Goal: Information Seeking & Learning: Learn about a topic

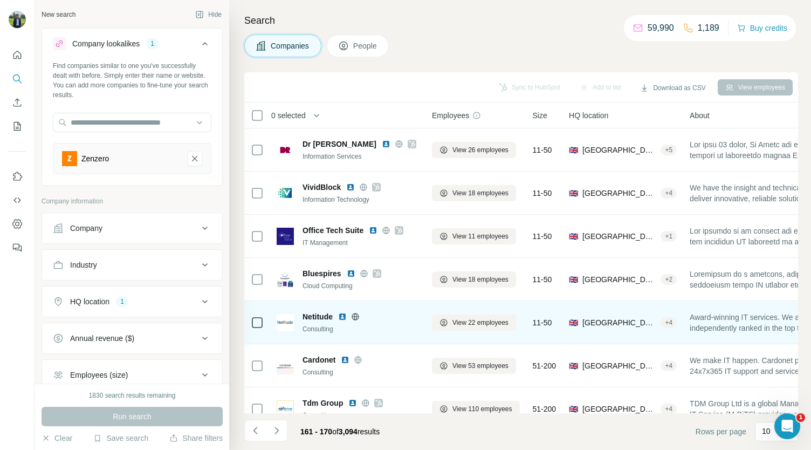
click at [343, 314] on img at bounding box center [342, 316] width 9 height 9
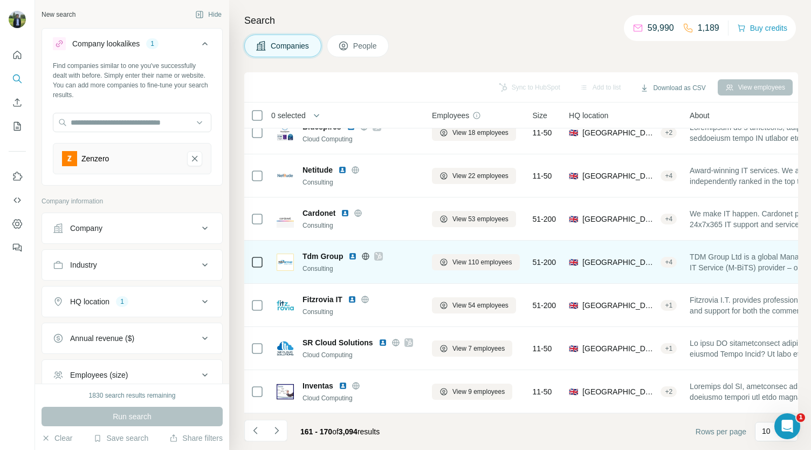
scroll to position [152, 0]
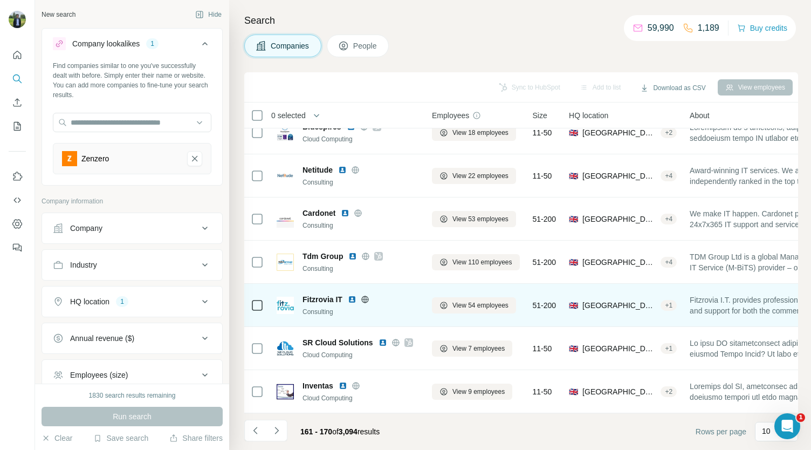
click at [350, 295] on img at bounding box center [352, 299] width 9 height 9
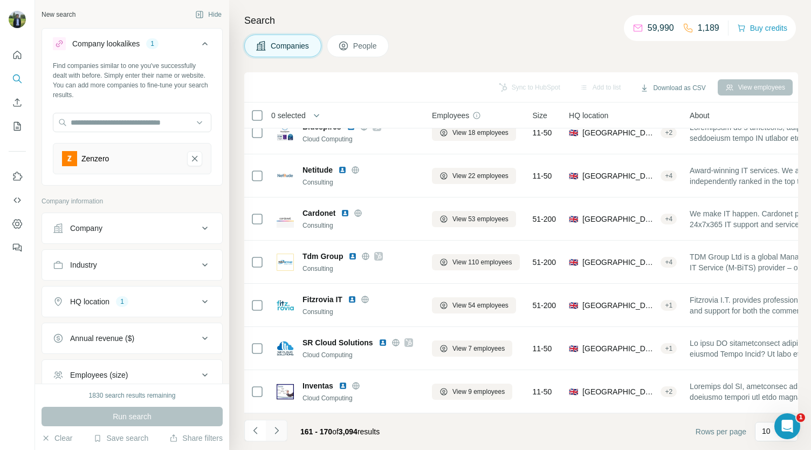
click at [277, 430] on icon "Navigate to next page" at bounding box center [276, 430] width 4 height 7
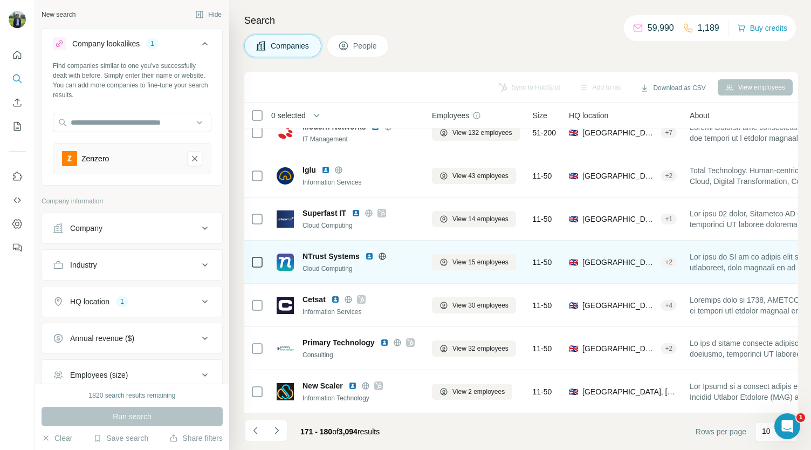
click at [368, 252] on img at bounding box center [369, 256] width 9 height 9
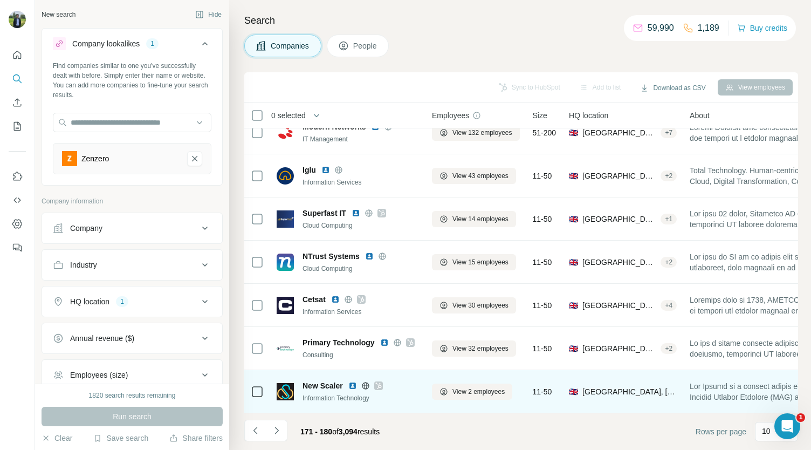
click at [380, 381] on icon at bounding box center [378, 385] width 6 height 9
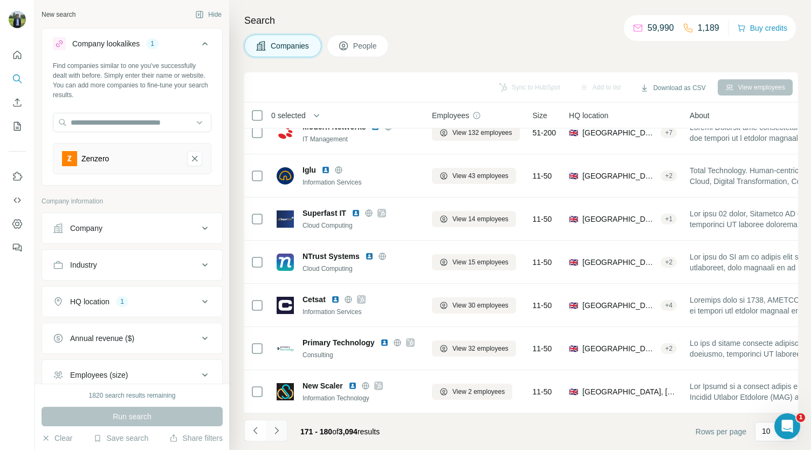
click at [284, 420] on button "Navigate to next page" at bounding box center [277, 431] width 22 height 22
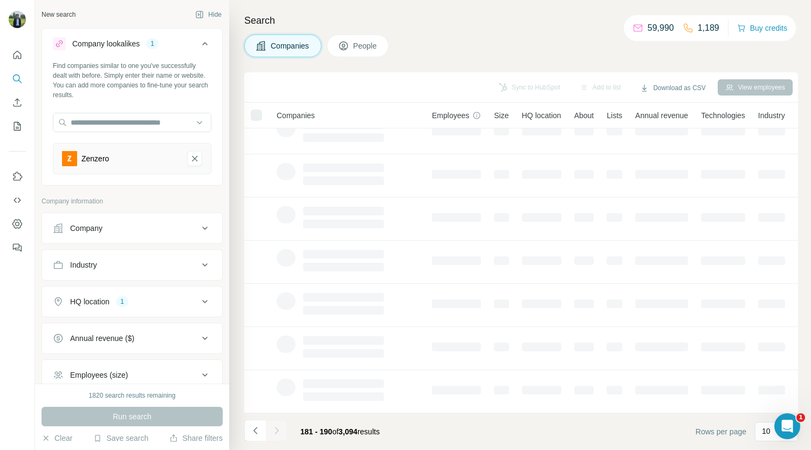
scroll to position [0, 0]
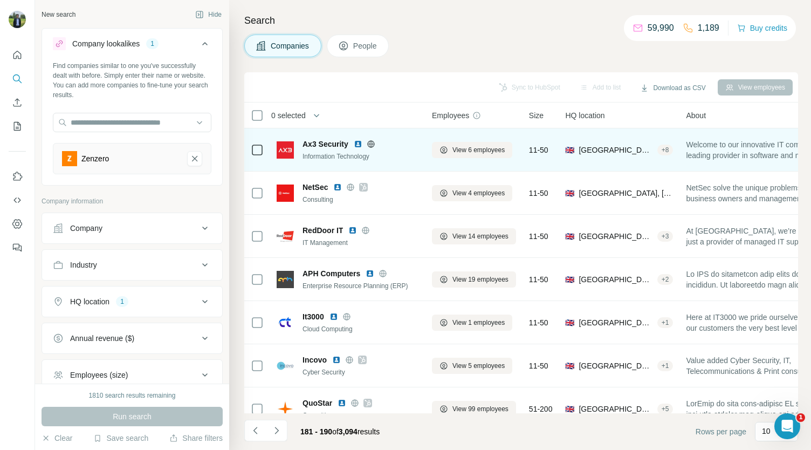
click at [357, 146] on img at bounding box center [358, 144] width 9 height 9
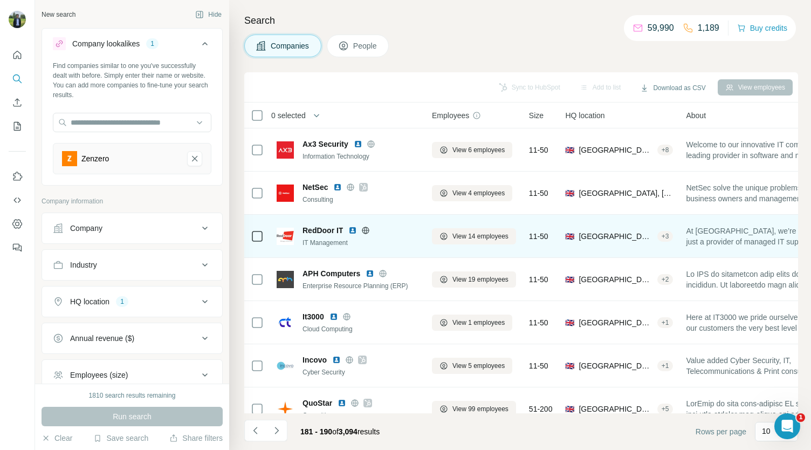
click at [353, 228] on img at bounding box center [352, 230] width 9 height 9
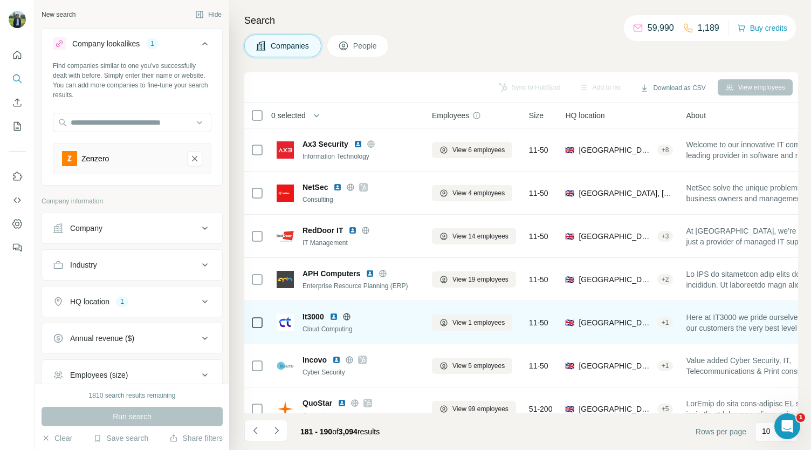
click at [337, 315] on img at bounding box center [333, 316] width 9 height 9
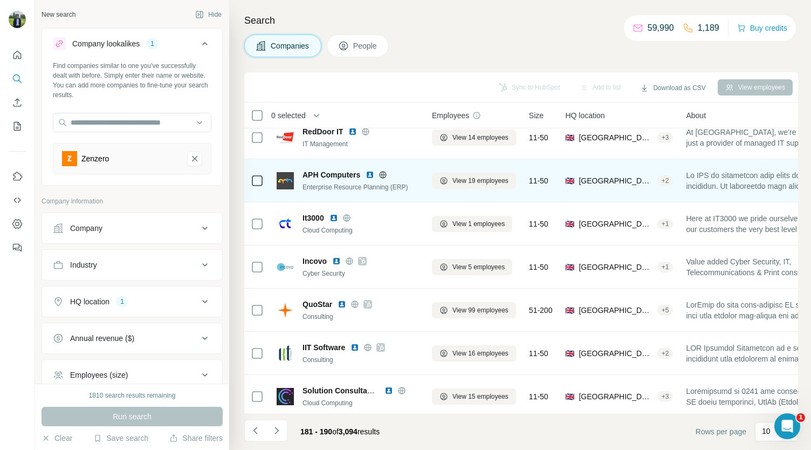
scroll to position [121, 0]
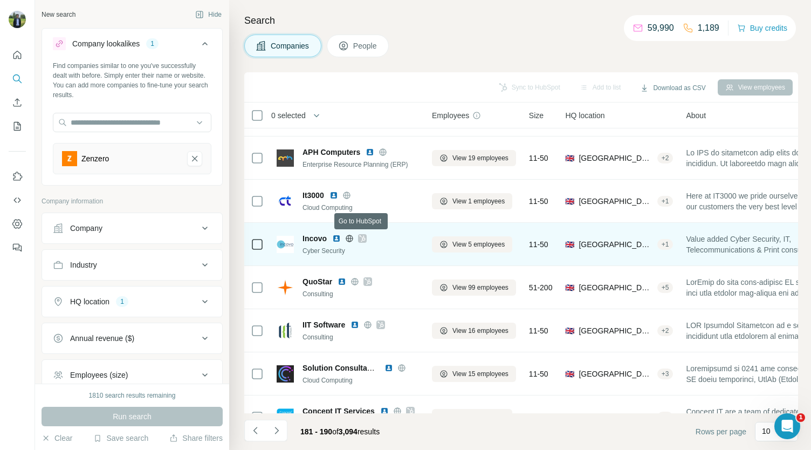
click at [362, 237] on icon at bounding box center [363, 238] width 6 height 6
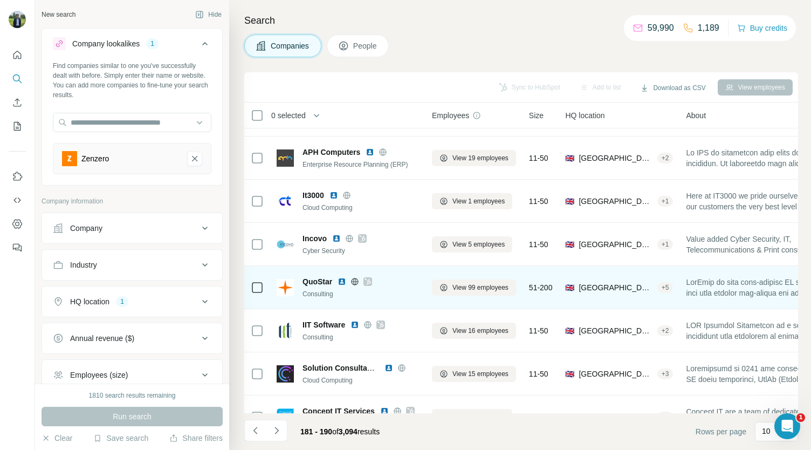
scroll to position [152, 0]
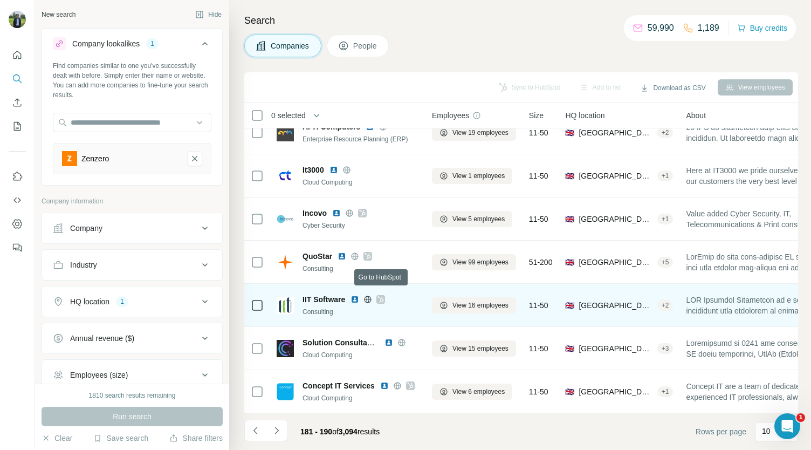
click at [381, 295] on icon at bounding box center [380, 299] width 6 height 9
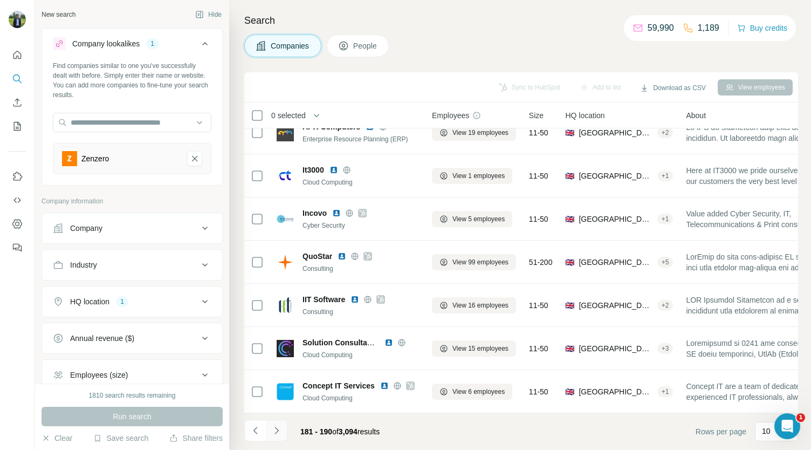
click at [281, 433] on icon "Navigate to next page" at bounding box center [276, 430] width 11 height 11
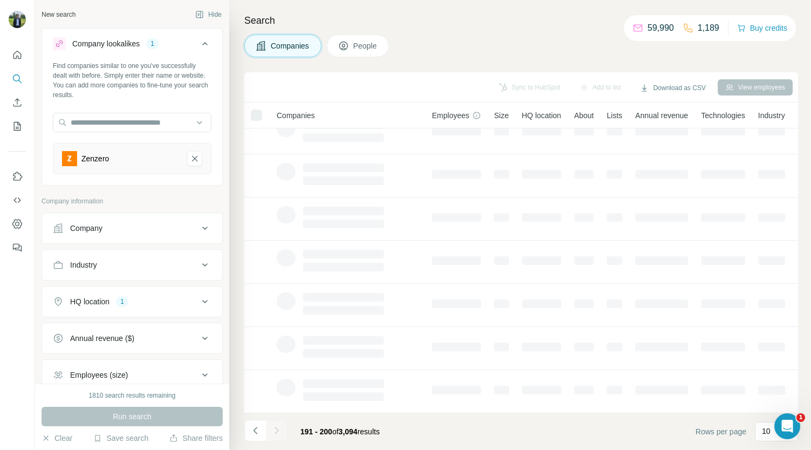
scroll to position [0, 0]
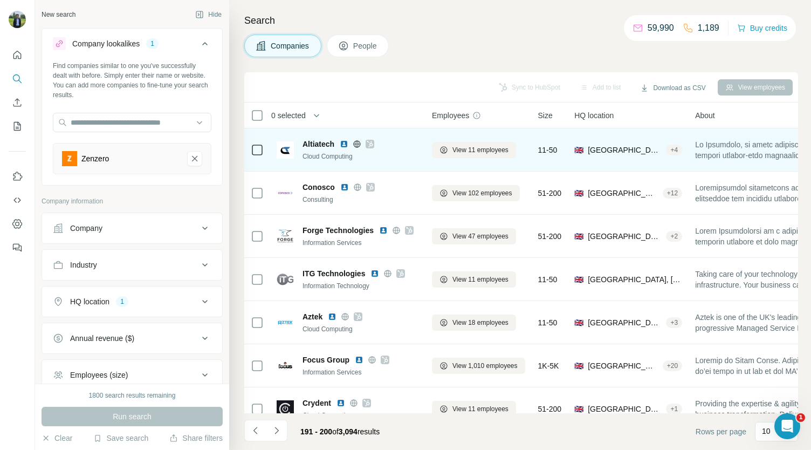
click at [348, 146] on img at bounding box center [344, 144] width 9 height 9
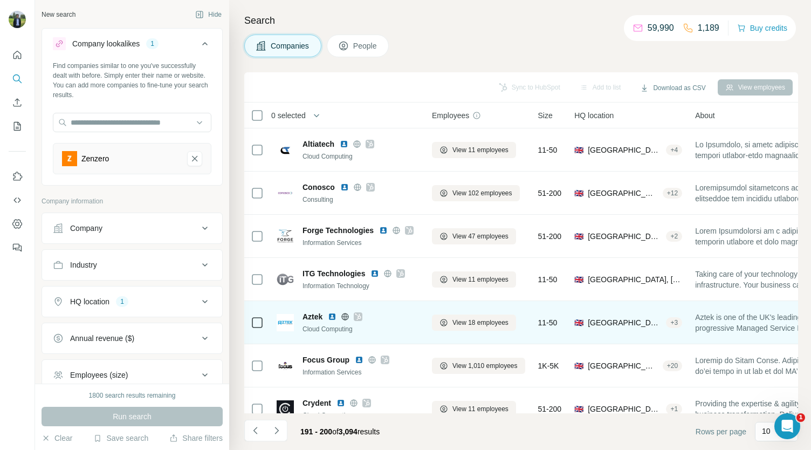
scroll to position [48, 0]
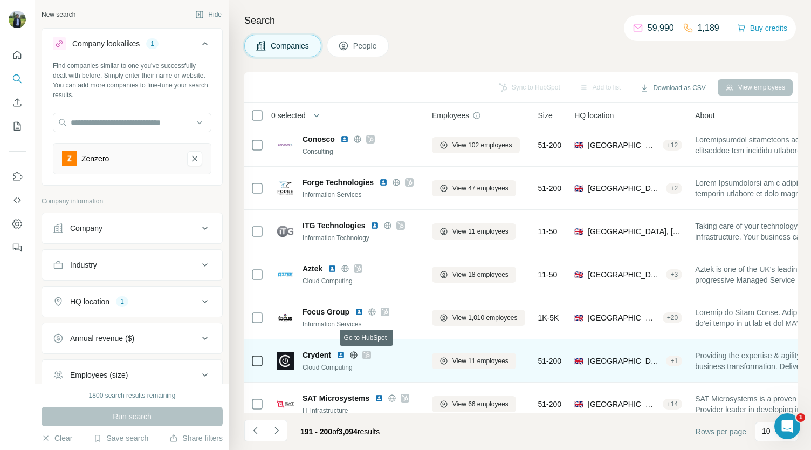
click at [367, 353] on icon at bounding box center [366, 354] width 6 height 9
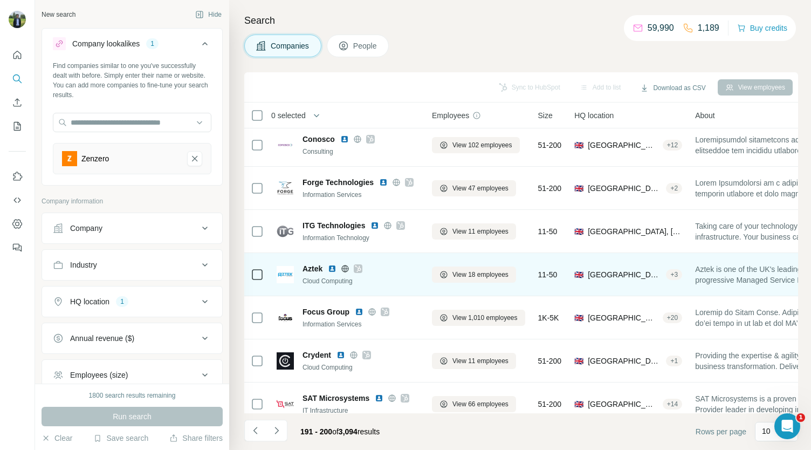
scroll to position [98, 0]
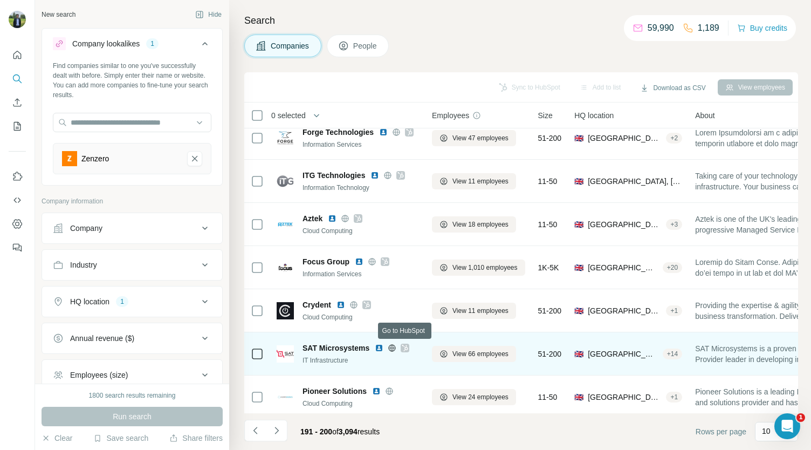
click at [403, 346] on icon at bounding box center [405, 347] width 6 height 9
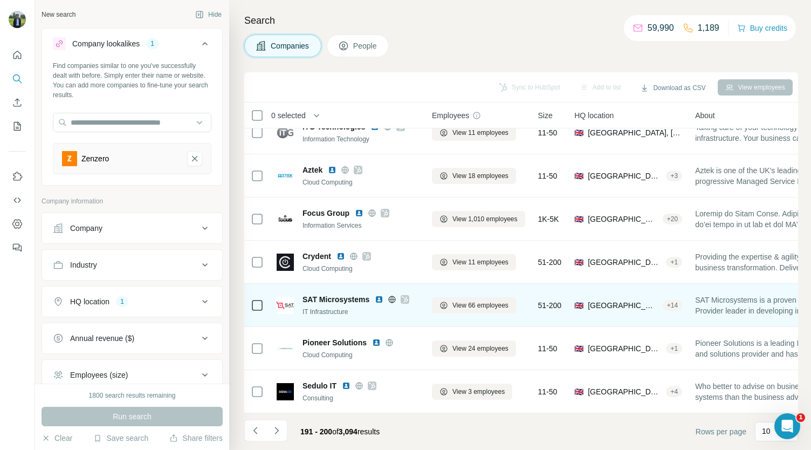
scroll to position [151, 0]
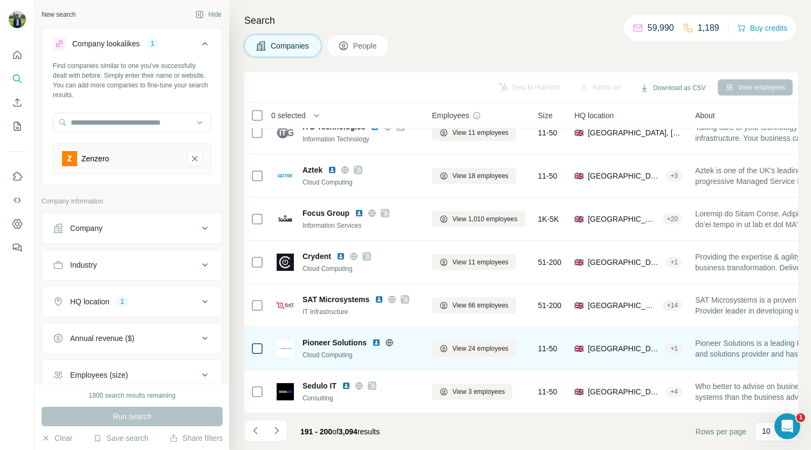
click at [379, 338] on img at bounding box center [376, 342] width 9 height 9
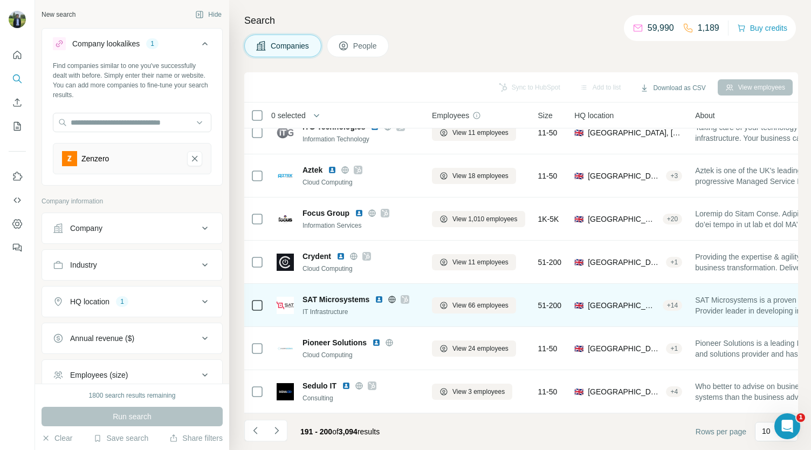
scroll to position [152, 0]
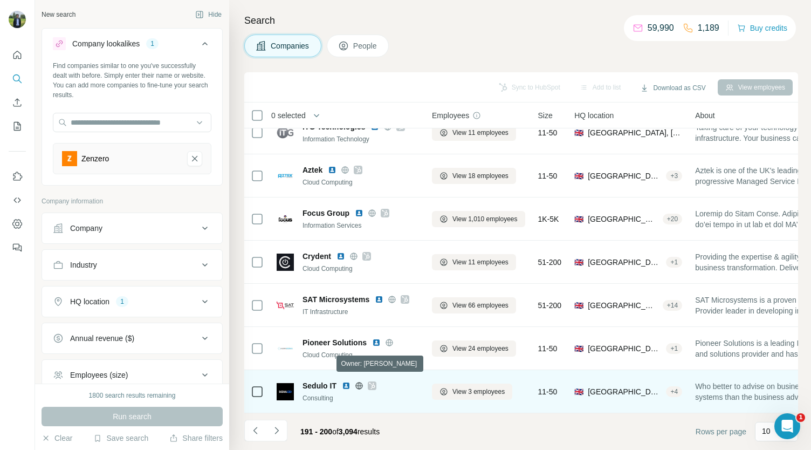
click at [370, 381] on icon at bounding box center [372, 385] width 6 height 9
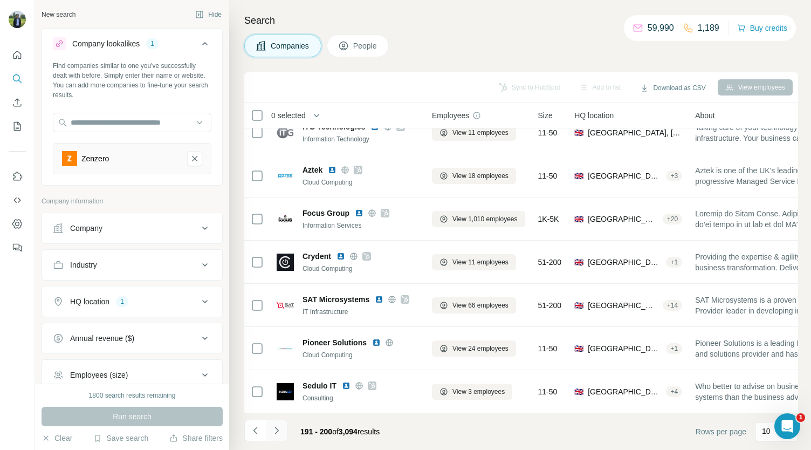
click at [283, 428] on button "Navigate to next page" at bounding box center [277, 431] width 22 height 22
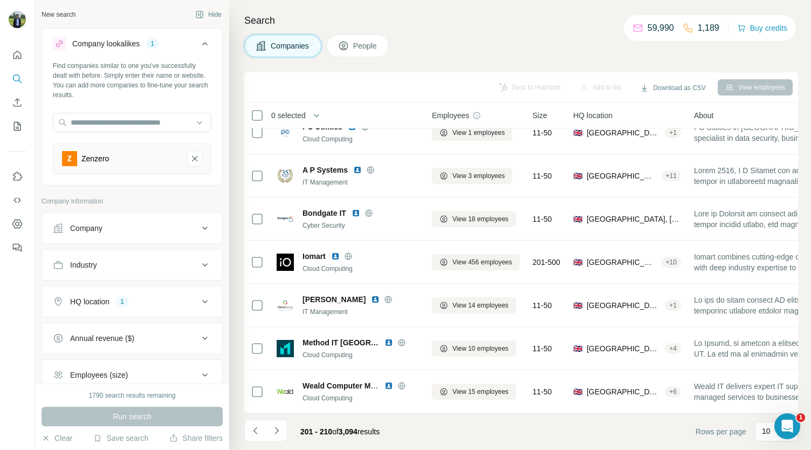
scroll to position [0, 0]
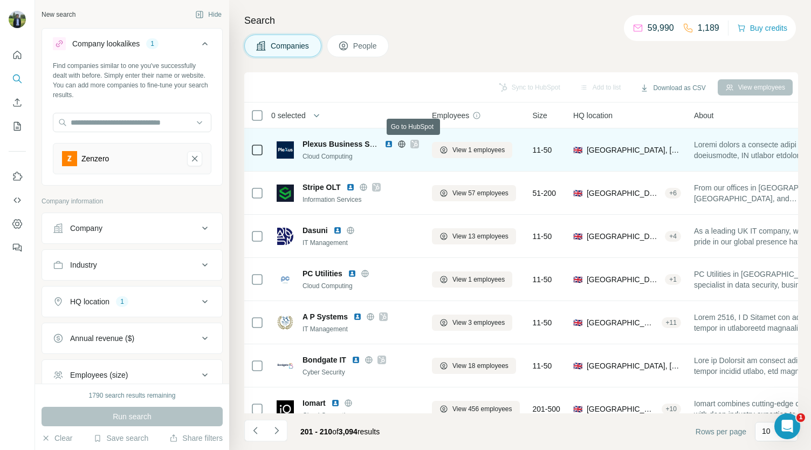
click at [416, 142] on icon at bounding box center [414, 144] width 6 height 9
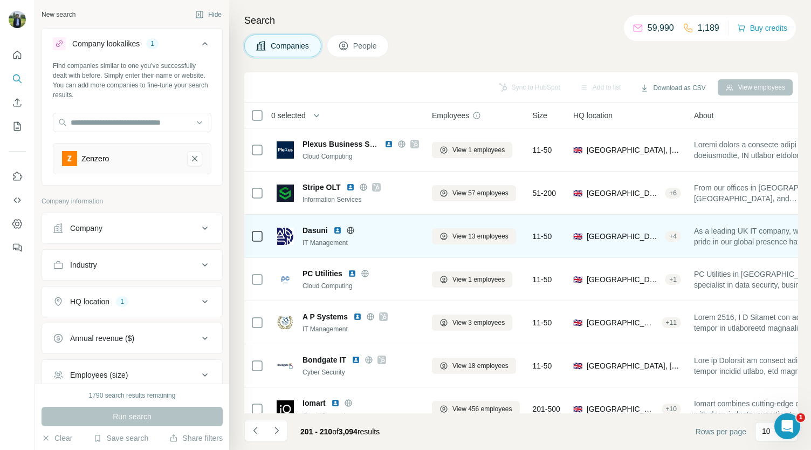
click at [338, 229] on img at bounding box center [337, 230] width 9 height 9
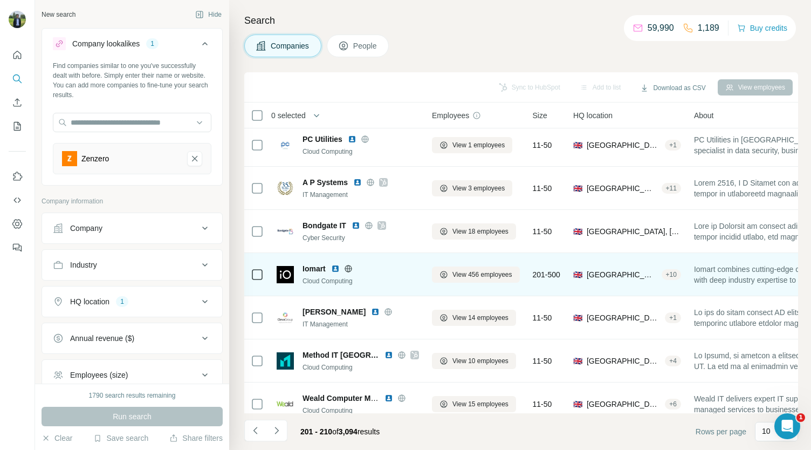
scroll to position [135, 0]
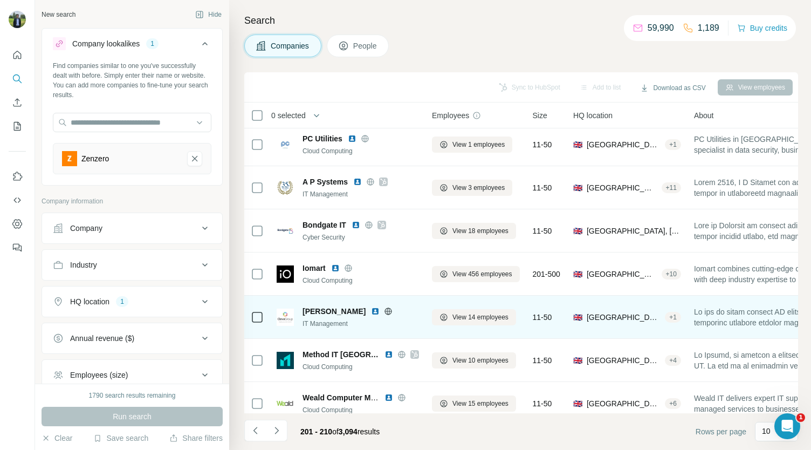
click at [371, 310] on img at bounding box center [375, 311] width 9 height 9
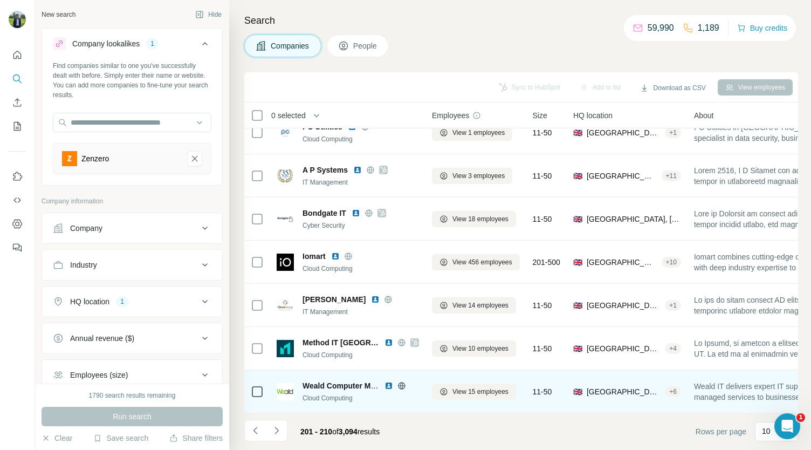
click at [388, 381] on img at bounding box center [388, 385] width 9 height 9
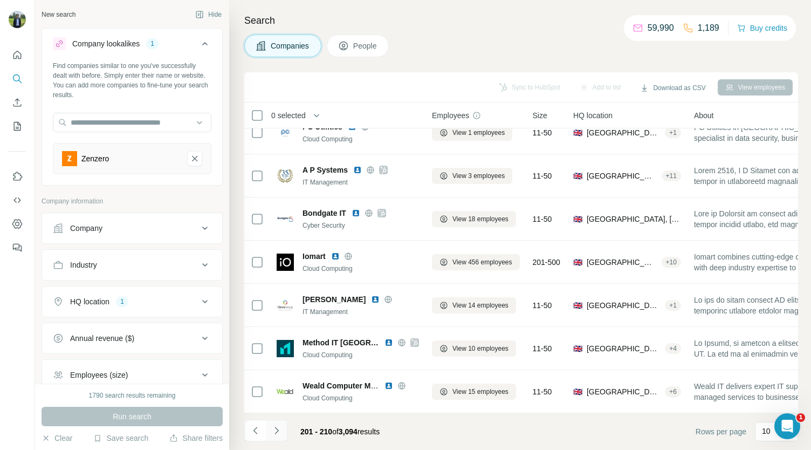
click at [282, 426] on button "Navigate to next page" at bounding box center [277, 431] width 22 height 22
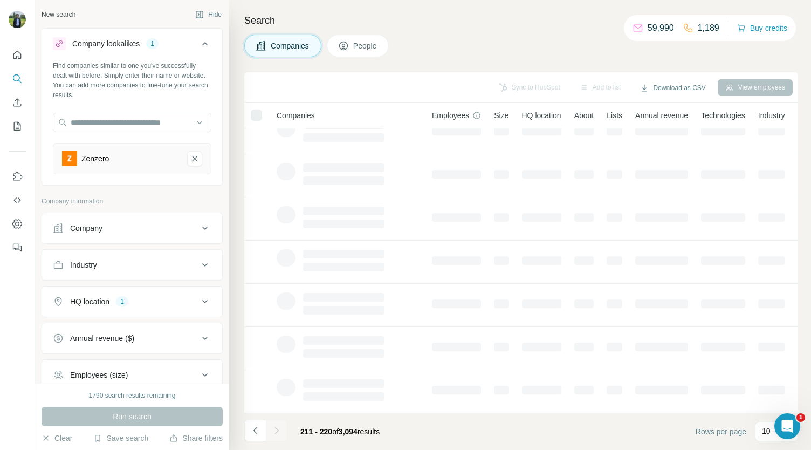
scroll to position [0, 0]
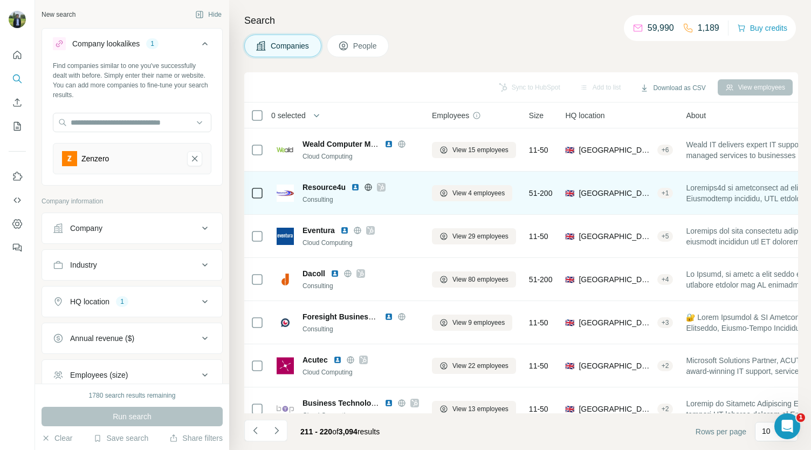
click at [380, 187] on icon at bounding box center [381, 187] width 6 height 9
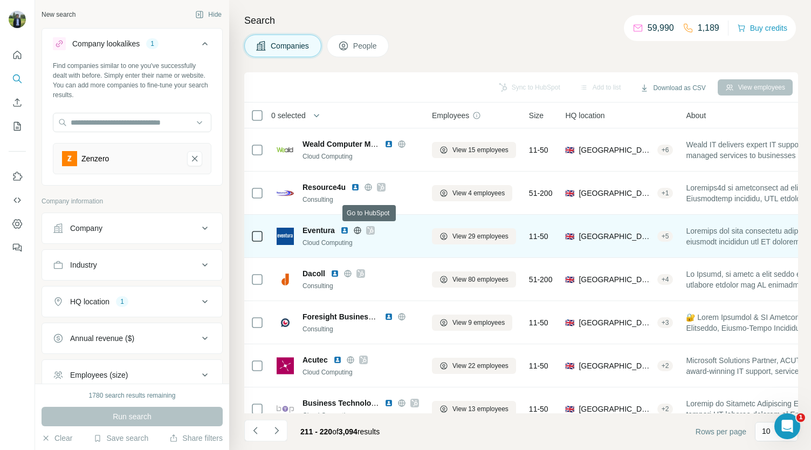
click at [369, 232] on icon at bounding box center [370, 230] width 6 height 9
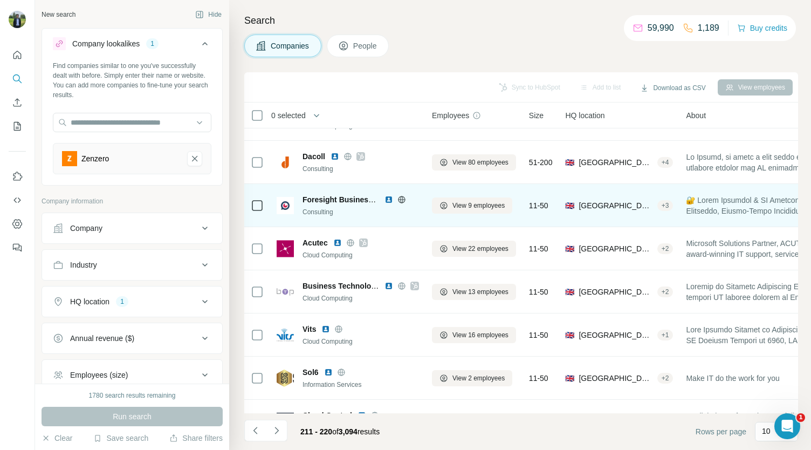
scroll to position [118, 0]
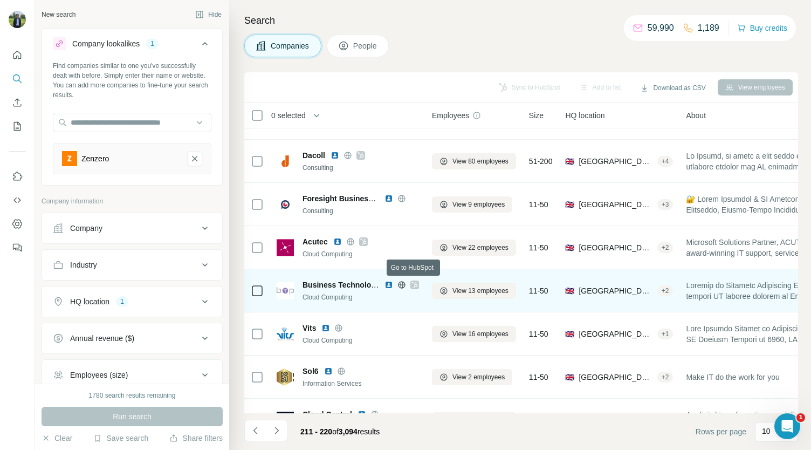
click at [414, 284] on icon at bounding box center [414, 284] width 6 height 6
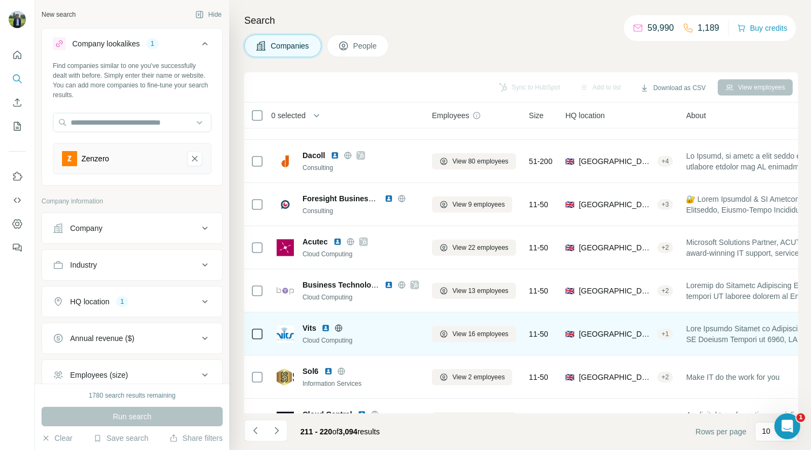
scroll to position [152, 0]
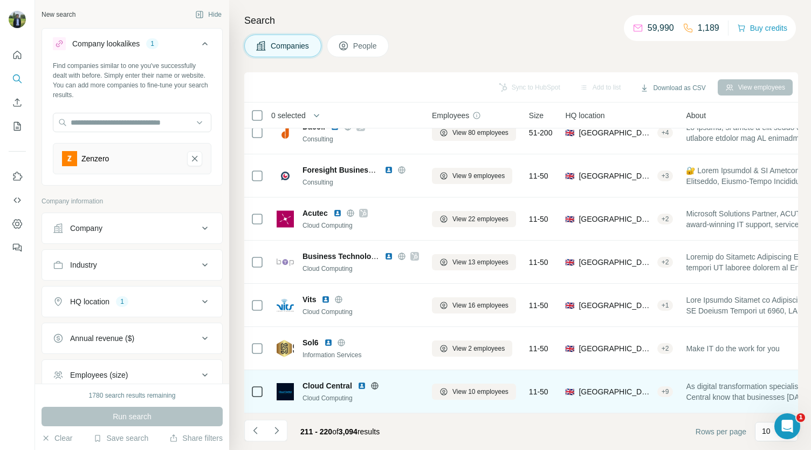
click at [363, 381] on img at bounding box center [361, 385] width 9 height 9
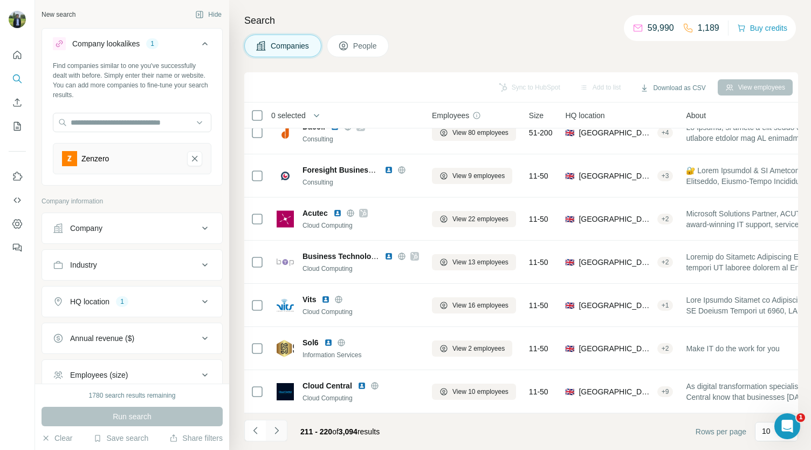
click at [278, 426] on icon "Navigate to next page" at bounding box center [276, 430] width 11 height 11
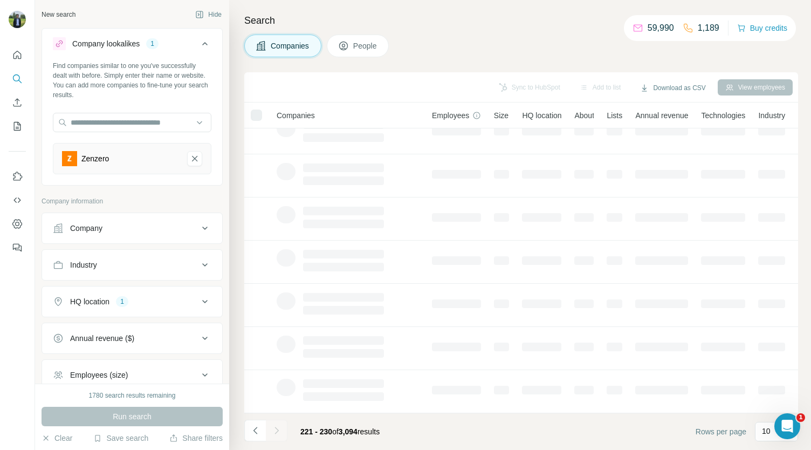
scroll to position [0, 0]
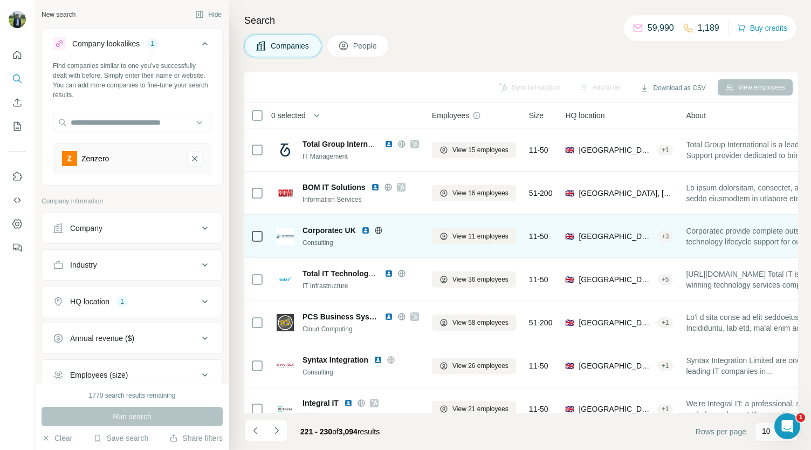
click at [367, 230] on img at bounding box center [365, 230] width 9 height 9
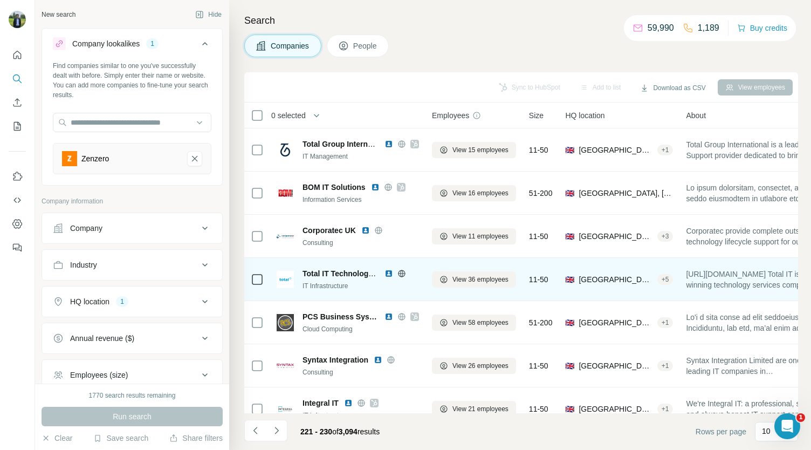
click at [388, 271] on img at bounding box center [388, 273] width 9 height 9
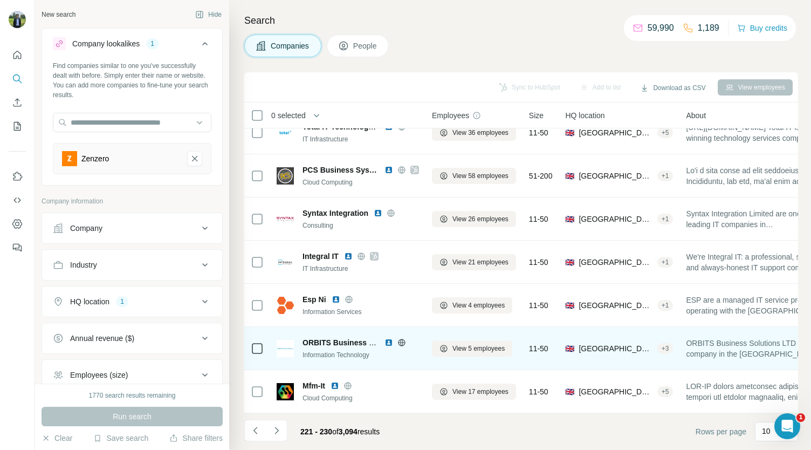
click at [389, 338] on img at bounding box center [388, 342] width 9 height 9
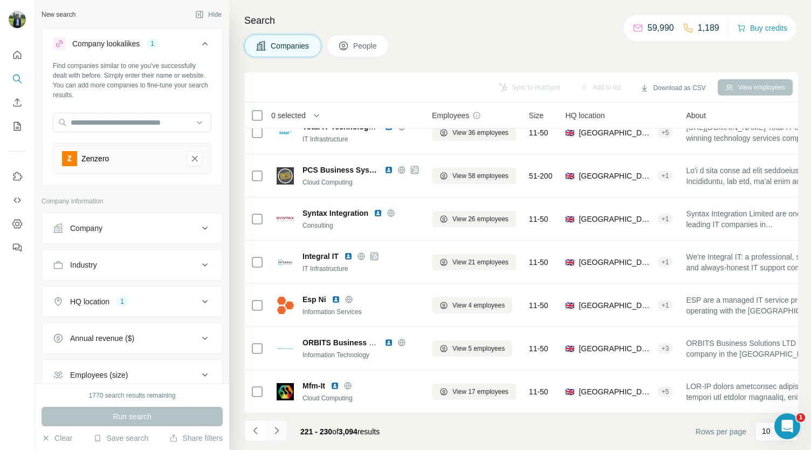
click at [281, 429] on icon "Navigate to next page" at bounding box center [276, 430] width 11 height 11
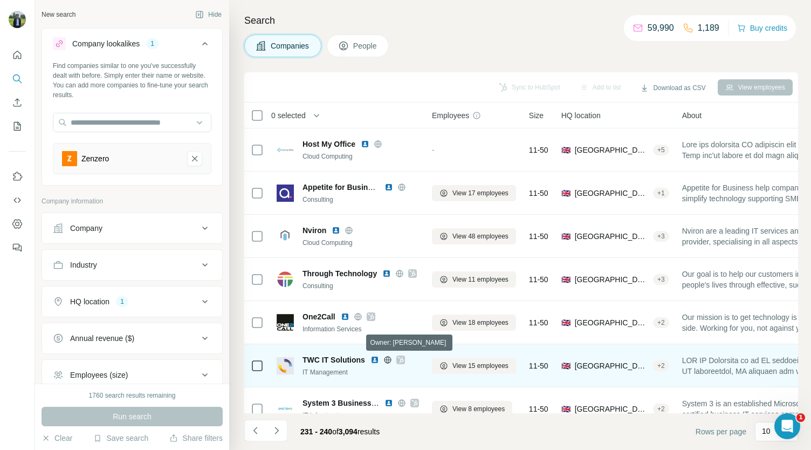
scroll to position [44, 0]
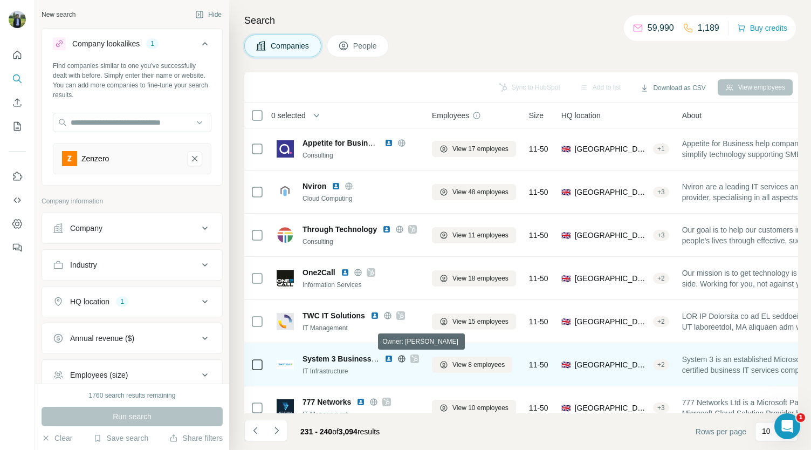
click at [415, 362] on div "System 3 Business Solutions" at bounding box center [360, 358] width 116 height 11
click at [415, 361] on icon at bounding box center [414, 358] width 6 height 9
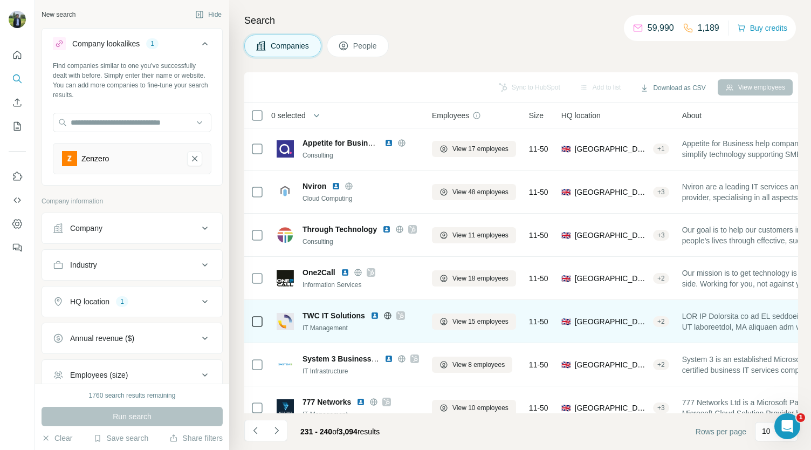
scroll to position [98, 0]
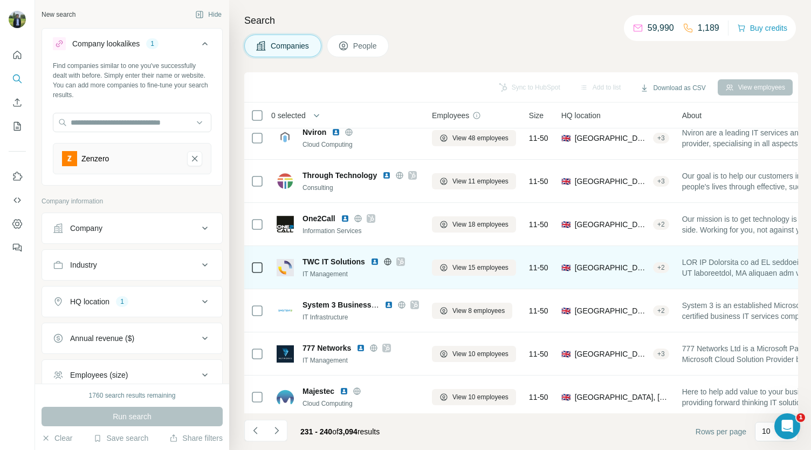
click at [402, 263] on icon at bounding box center [400, 261] width 6 height 9
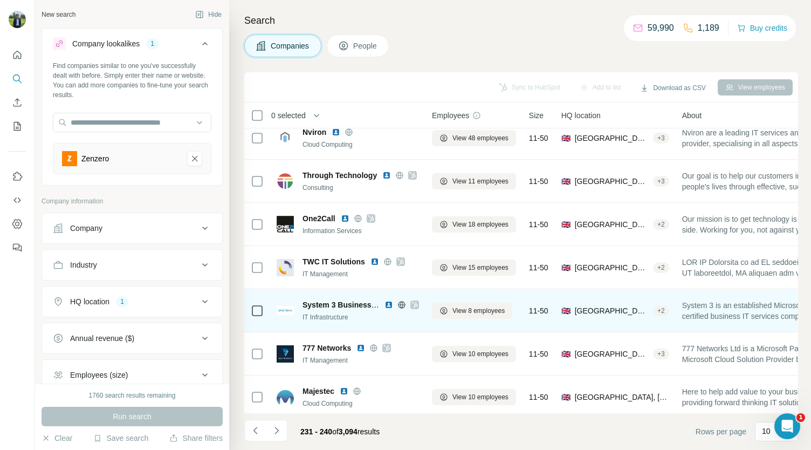
scroll to position [152, 0]
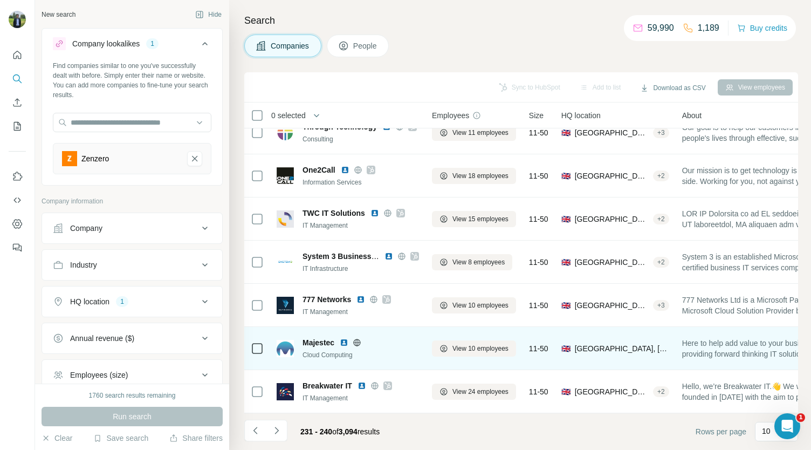
click at [346, 338] on img at bounding box center [344, 342] width 9 height 9
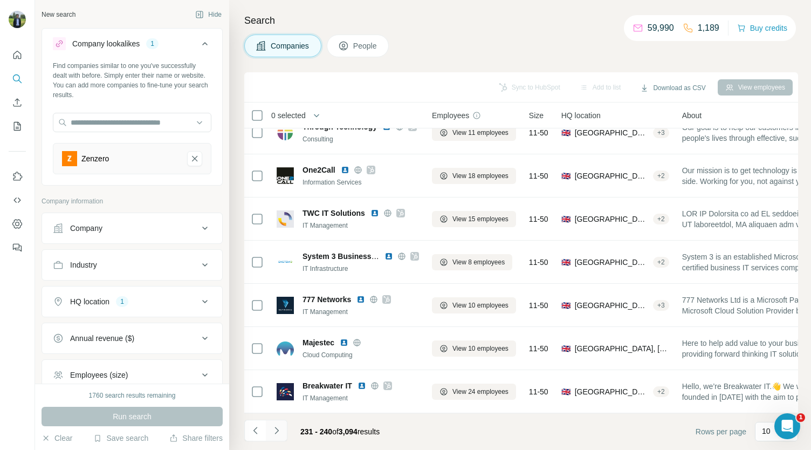
click at [283, 429] on button "Navigate to next page" at bounding box center [277, 431] width 22 height 22
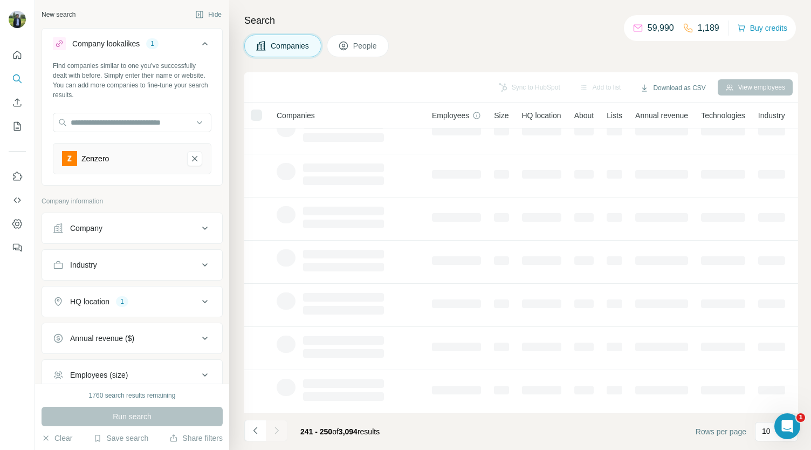
scroll to position [0, 0]
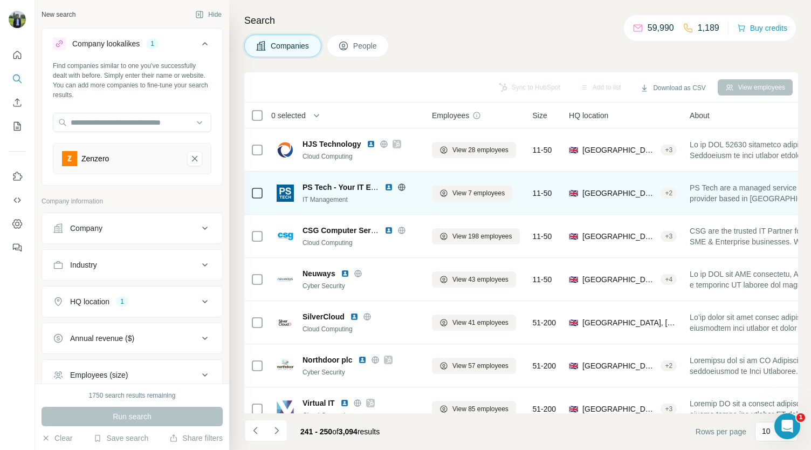
click at [388, 188] on img at bounding box center [388, 187] width 9 height 9
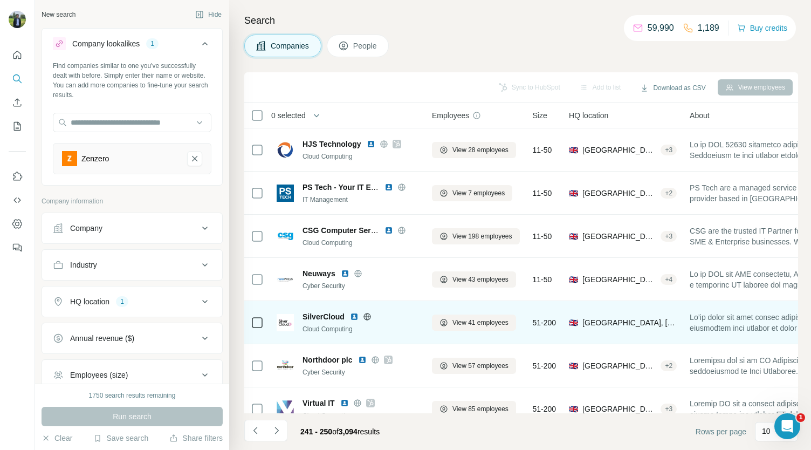
scroll to position [49, 0]
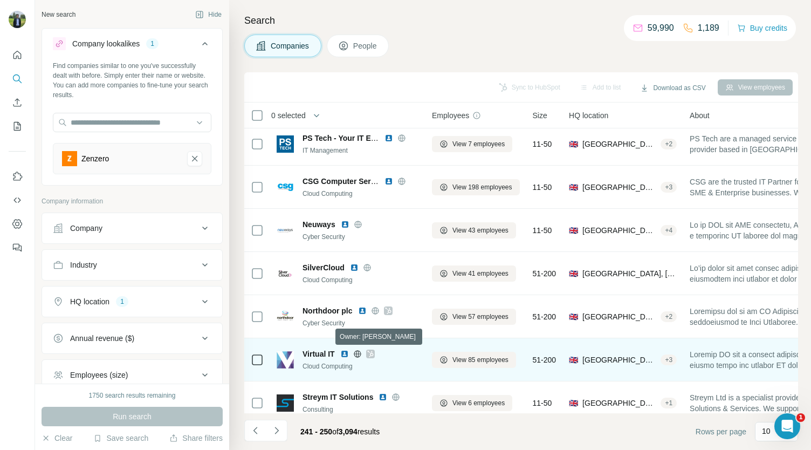
click at [370, 351] on icon at bounding box center [370, 353] width 6 height 6
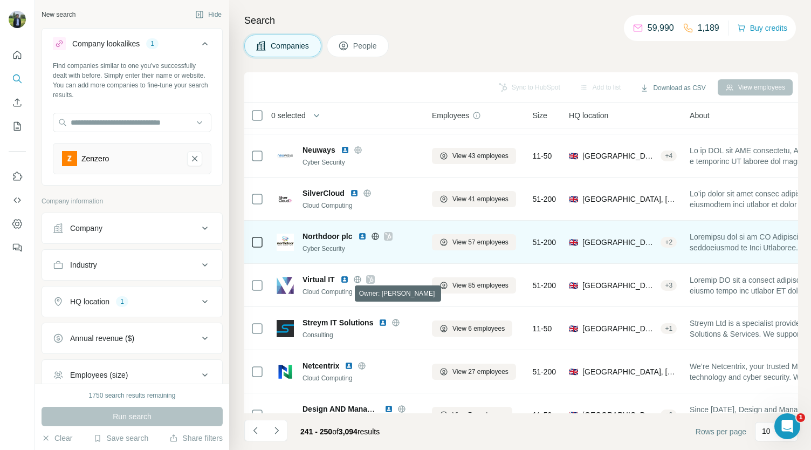
scroll to position [152, 0]
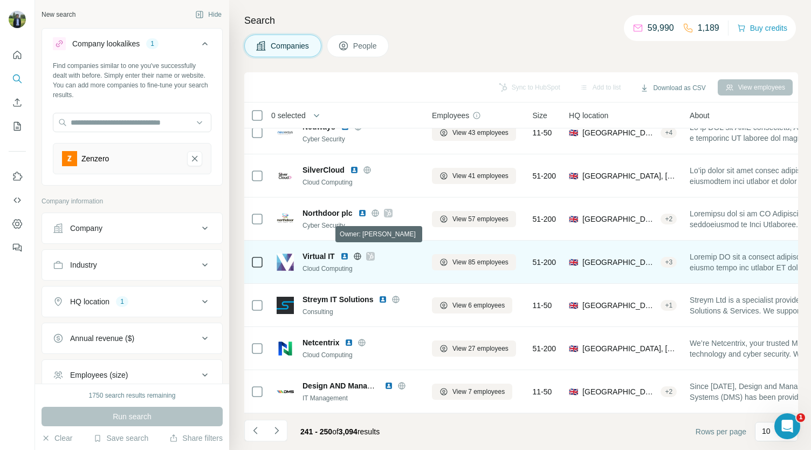
click at [371, 253] on icon at bounding box center [370, 256] width 6 height 6
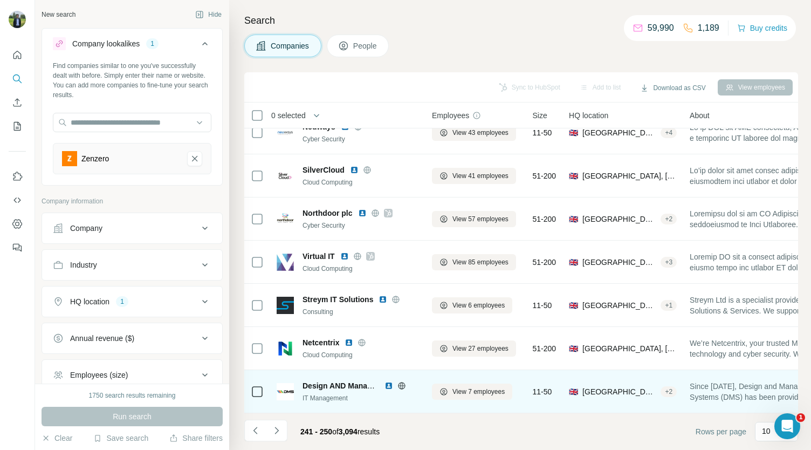
click at [387, 381] on img at bounding box center [388, 385] width 9 height 9
click at [388, 381] on img at bounding box center [388, 385] width 9 height 9
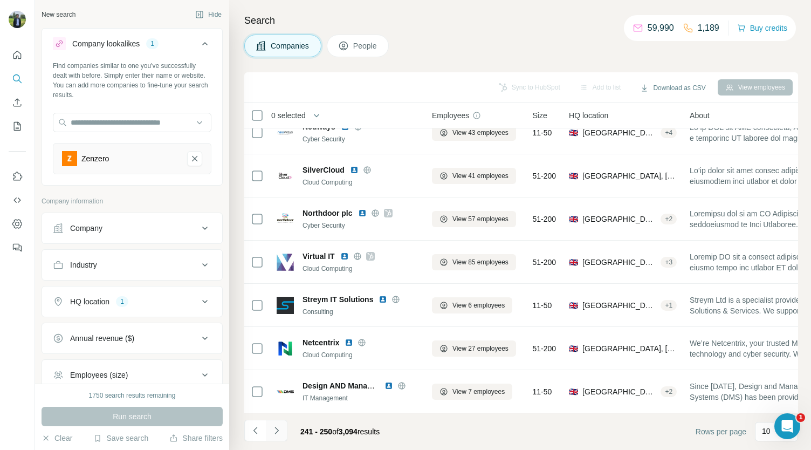
click at [276, 432] on icon "Navigate to next page" at bounding box center [276, 430] width 11 height 11
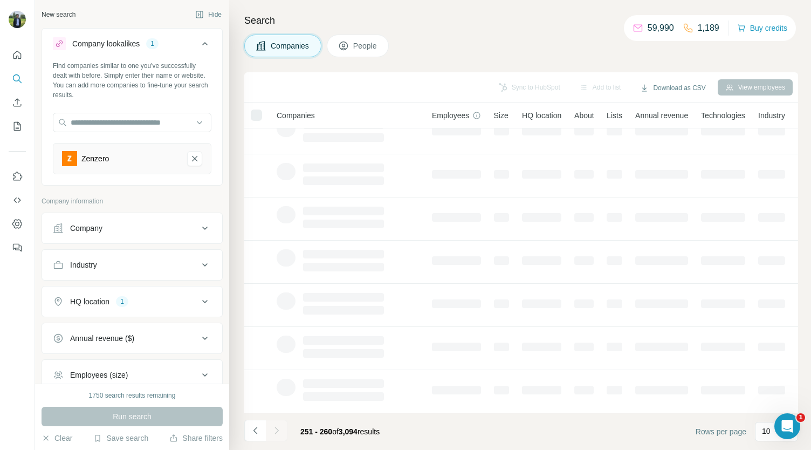
scroll to position [0, 0]
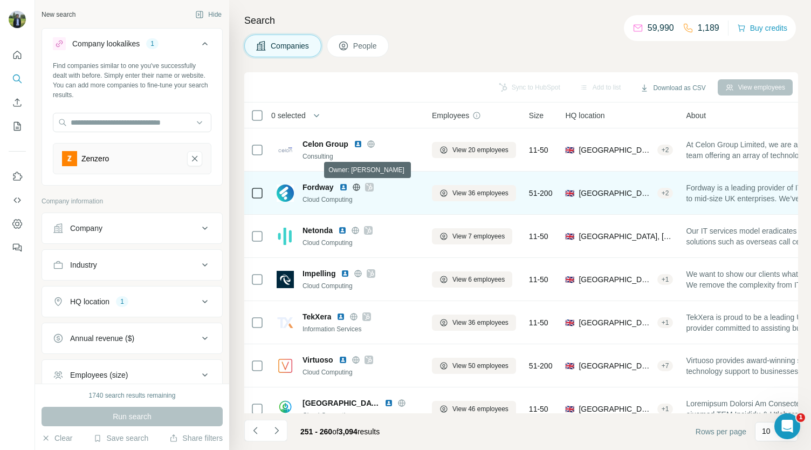
click at [370, 185] on icon at bounding box center [369, 187] width 6 height 6
